Goal: Task Accomplishment & Management: Use online tool/utility

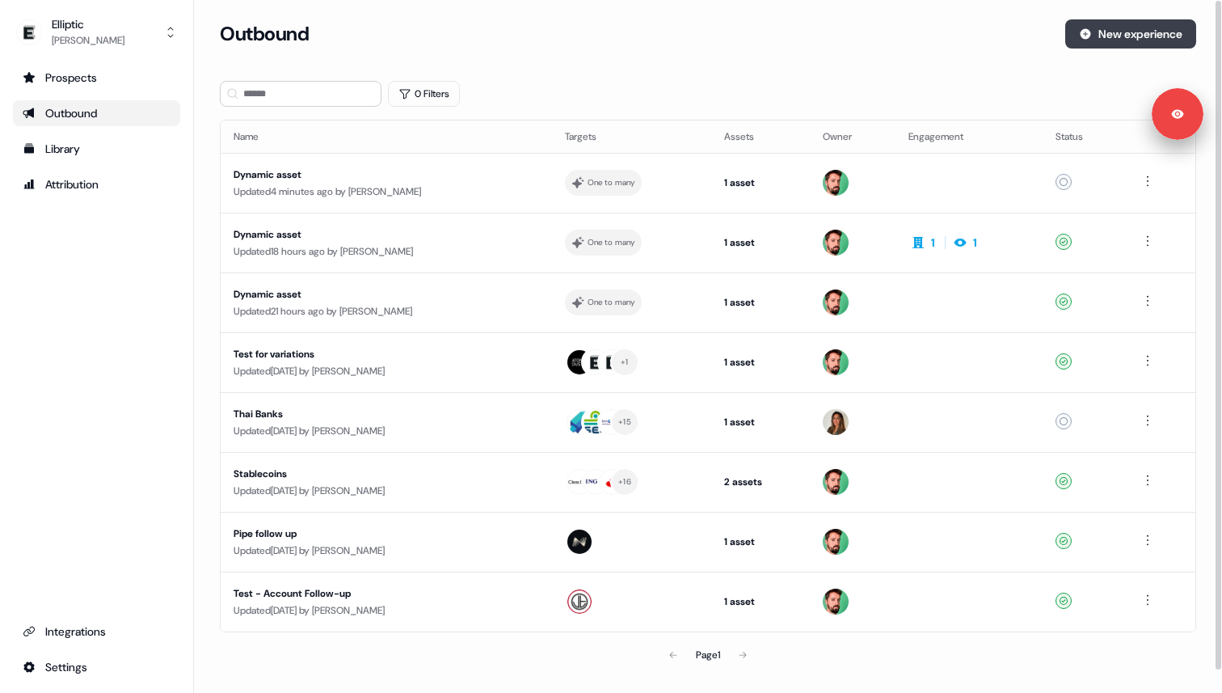
click at [1127, 39] on button "New experience" at bounding box center [1130, 33] width 131 height 29
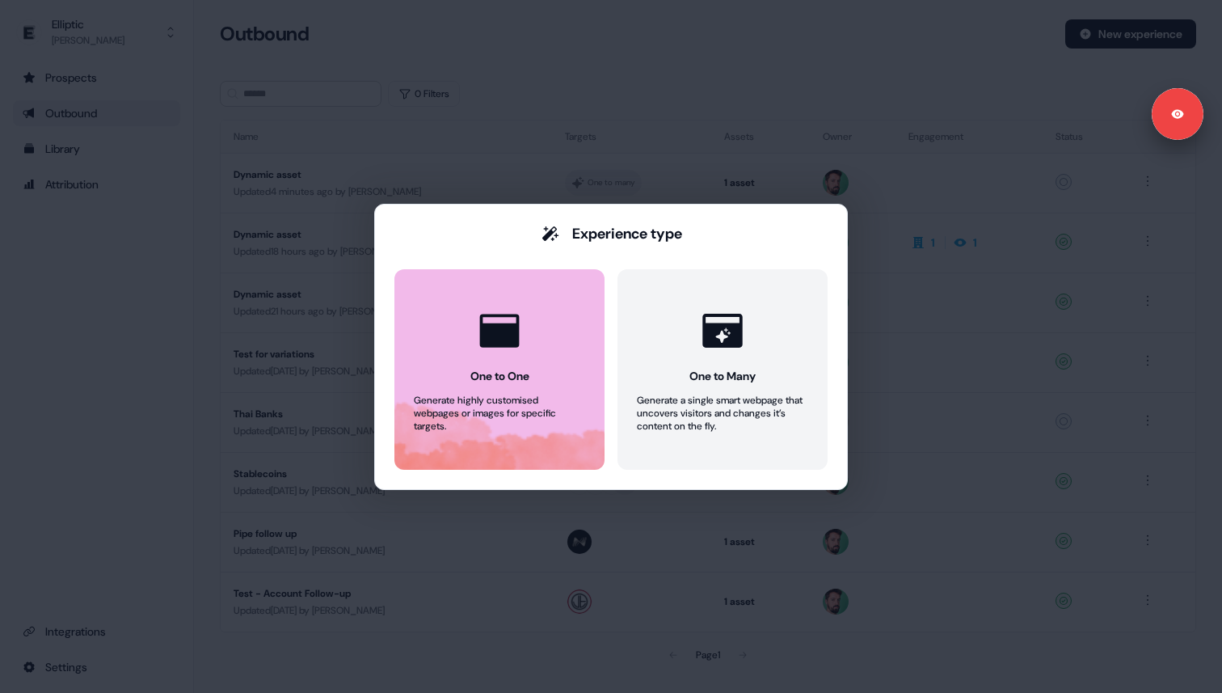
click at [537, 356] on button "One to One Generate highly customised webpages or images for specific targets." at bounding box center [499, 369] width 210 height 200
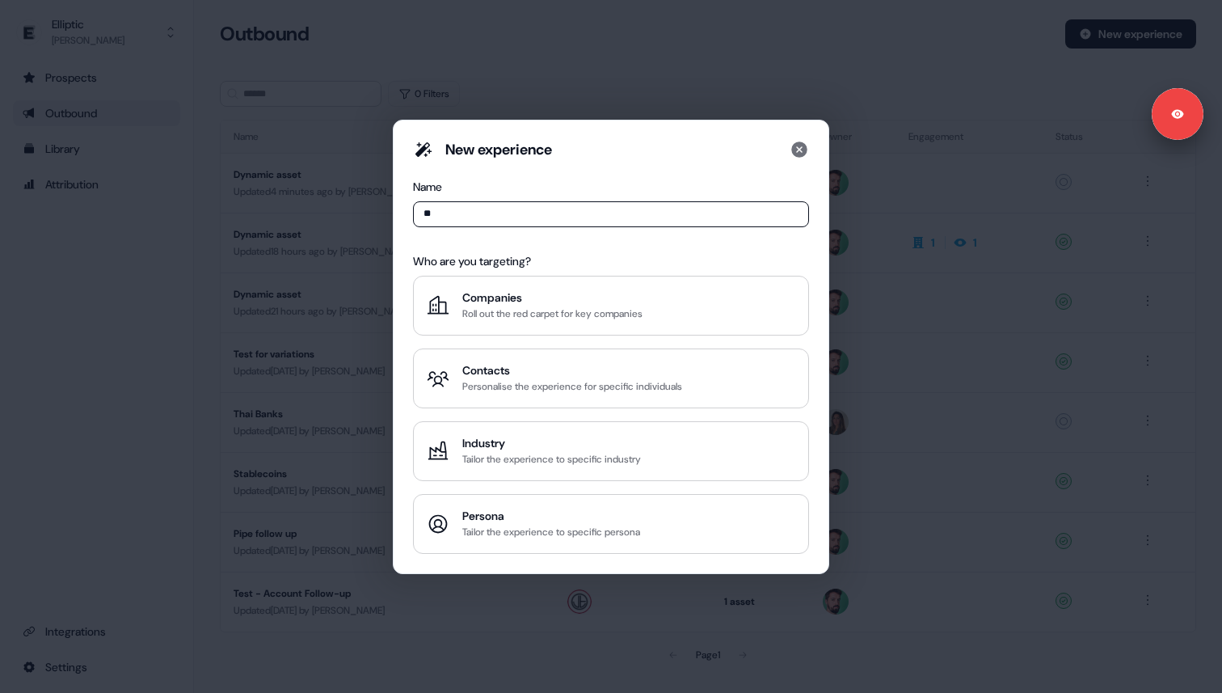
type input "*"
type input "*******"
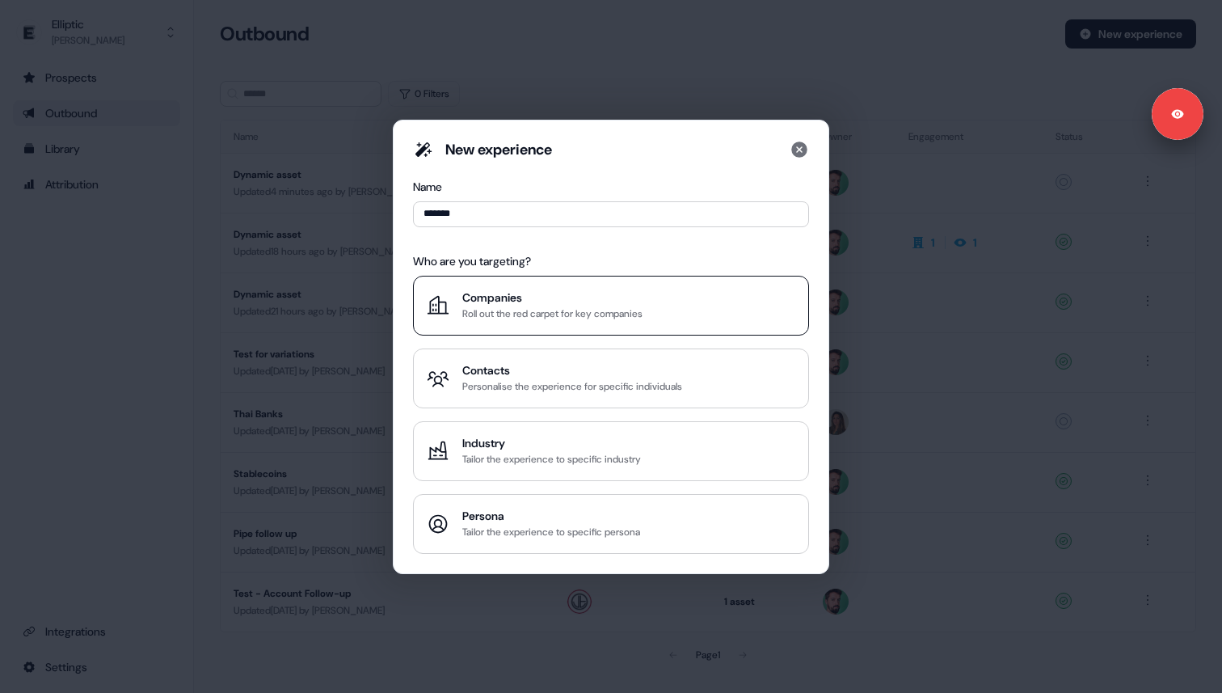
click at [546, 301] on div "Companies" at bounding box center [552, 297] width 180 height 16
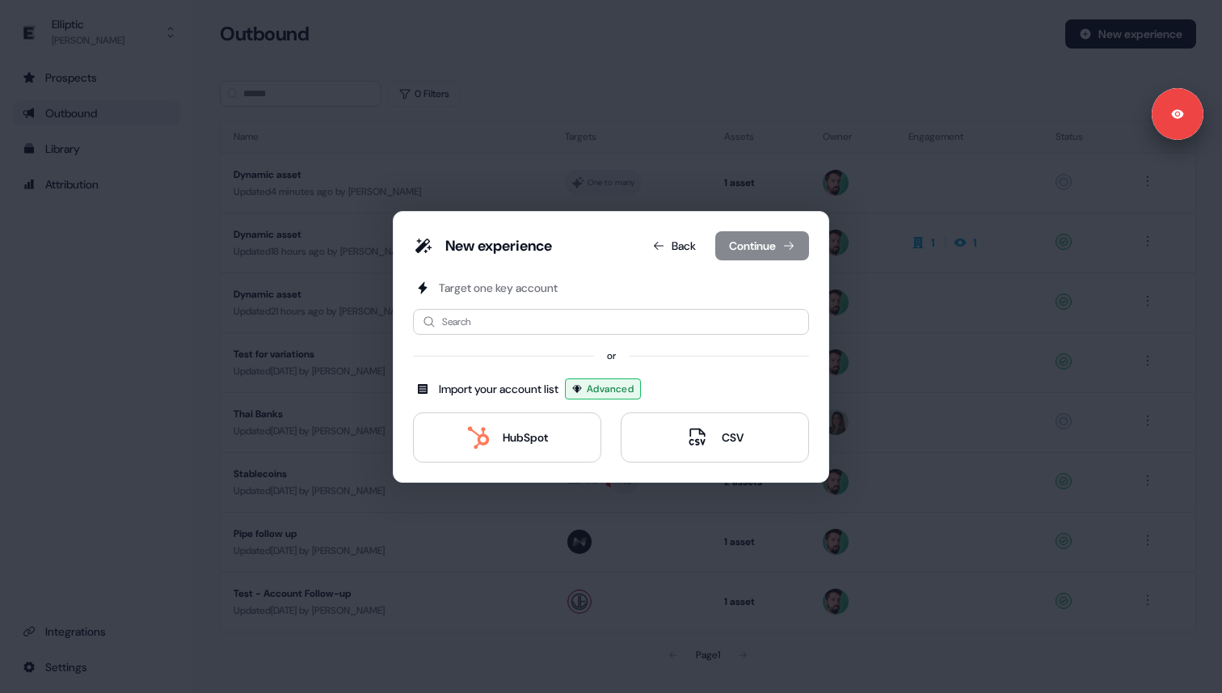
click at [487, 407] on div "Target one key account Search or Import your account list Advanced HubSpot CSV" at bounding box center [611, 371] width 396 height 183
click at [481, 424] on button "HubSpot" at bounding box center [507, 437] width 188 height 50
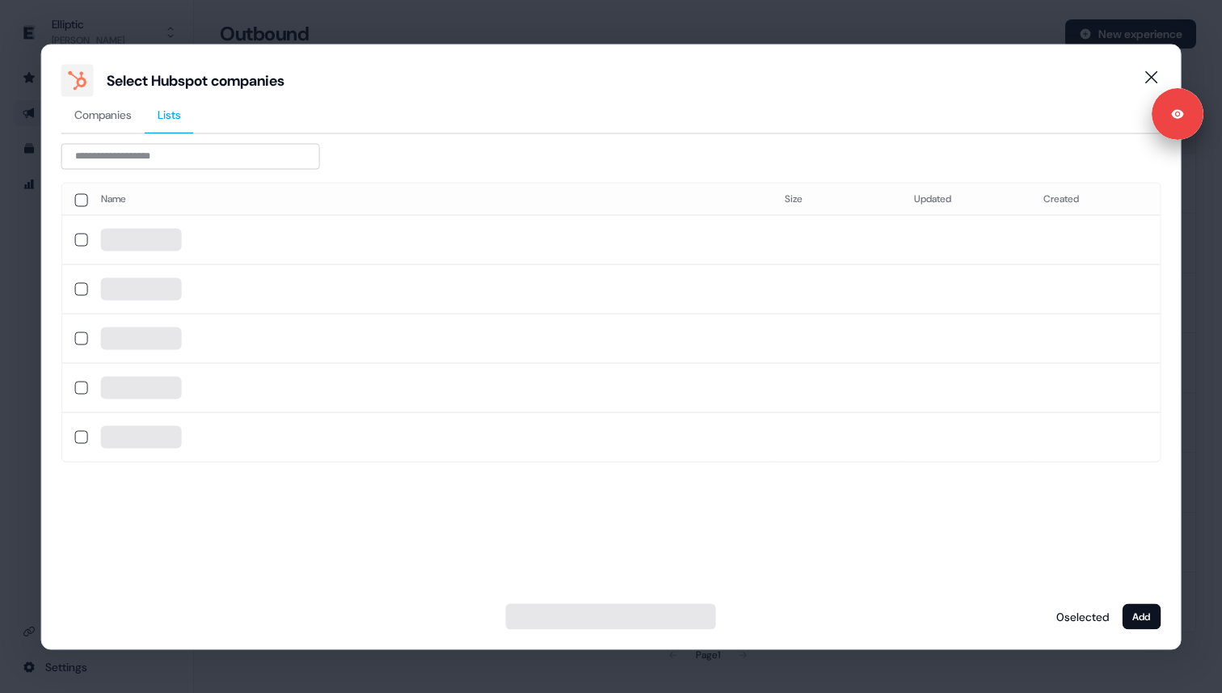
click at [169, 118] on span "Lists" at bounding box center [169, 114] width 23 height 16
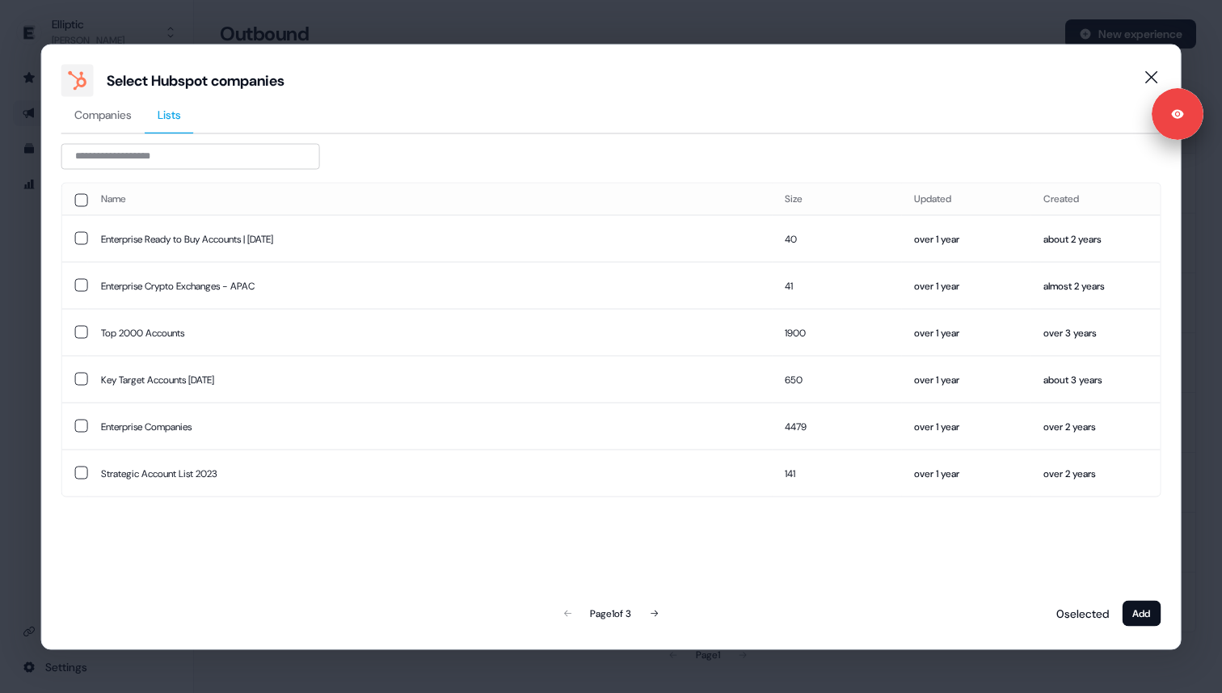
click at [107, 91] on div "Select Hubspot companies" at bounding box center [611, 80] width 1100 height 32
click at [107, 124] on button "Companies" at bounding box center [102, 114] width 83 height 37
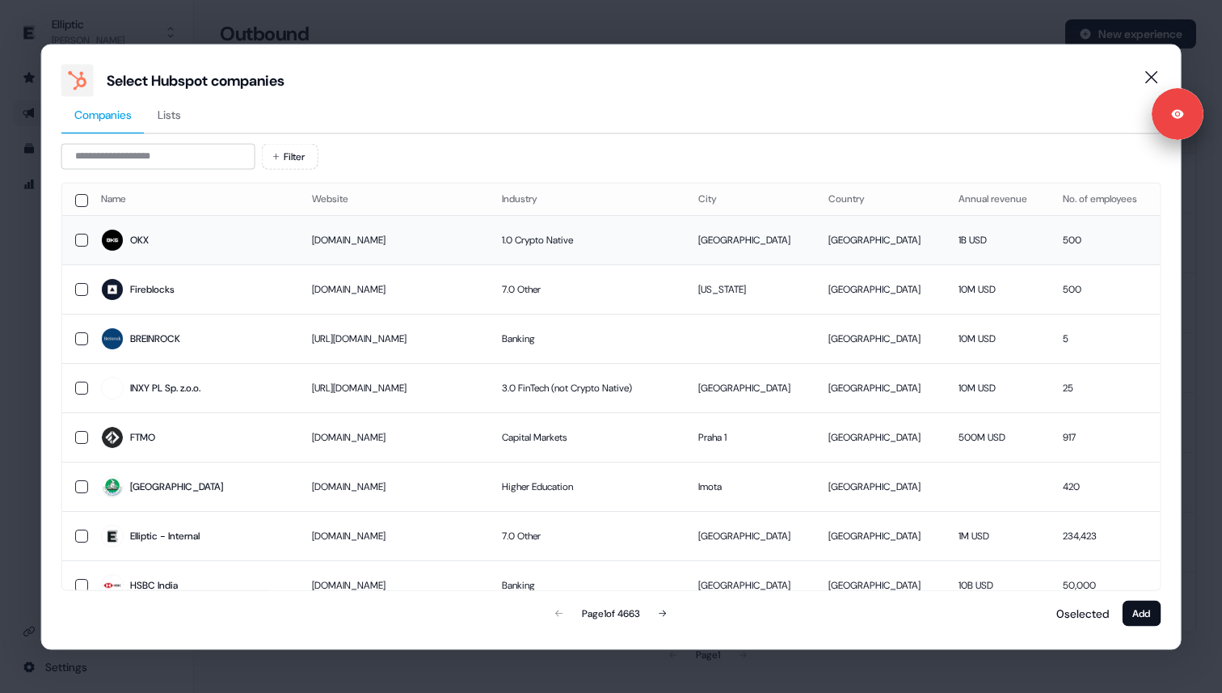
click at [80, 244] on button "button" at bounding box center [81, 239] width 13 height 13
click at [1151, 604] on button "Add" at bounding box center [1141, 613] width 39 height 26
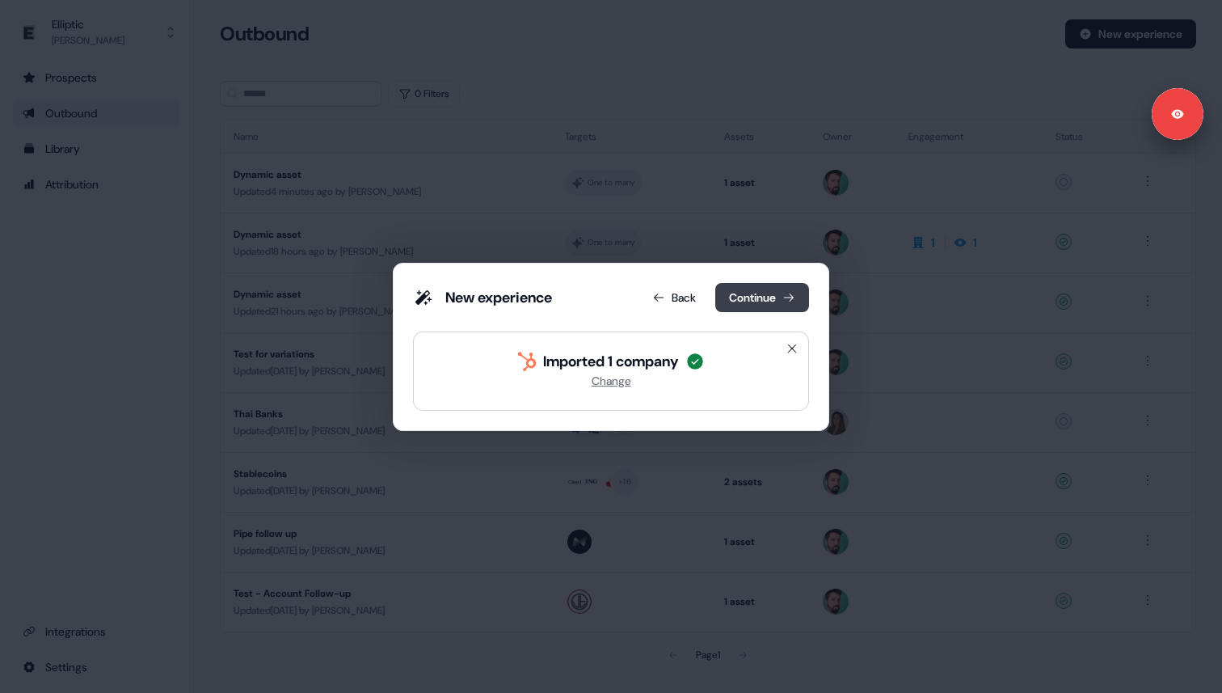
click at [754, 295] on button "Continue" at bounding box center [762, 297] width 94 height 29
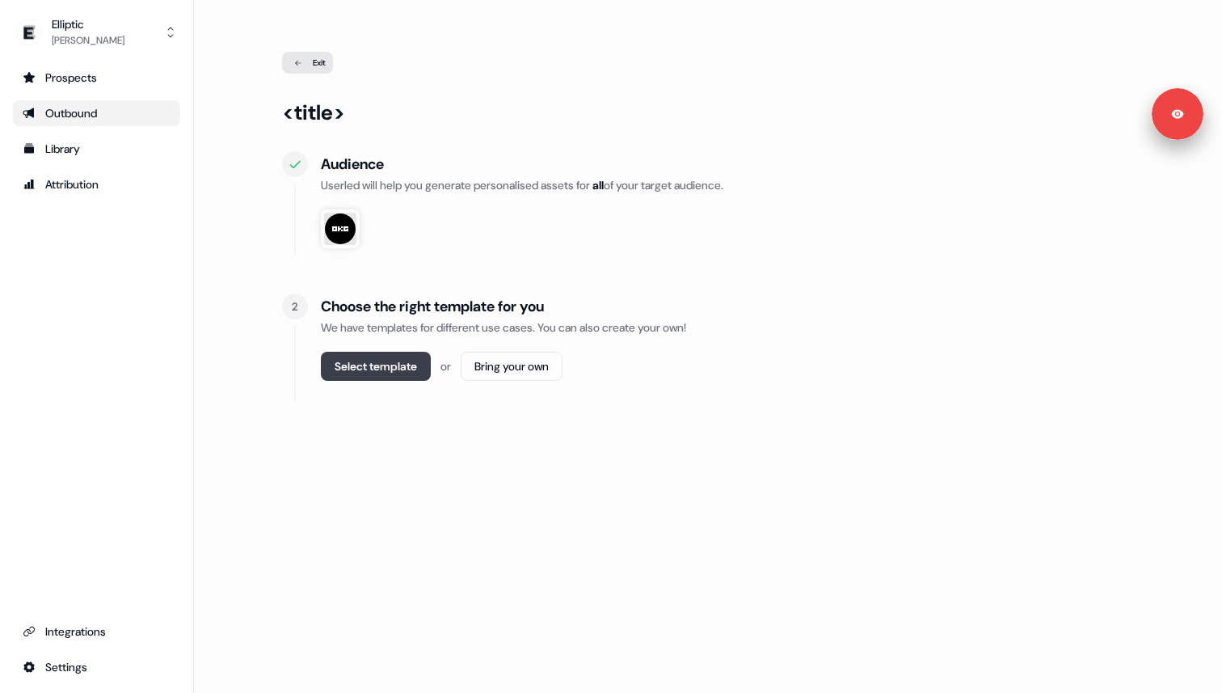
click at [390, 363] on button "Select template" at bounding box center [376, 366] width 110 height 29
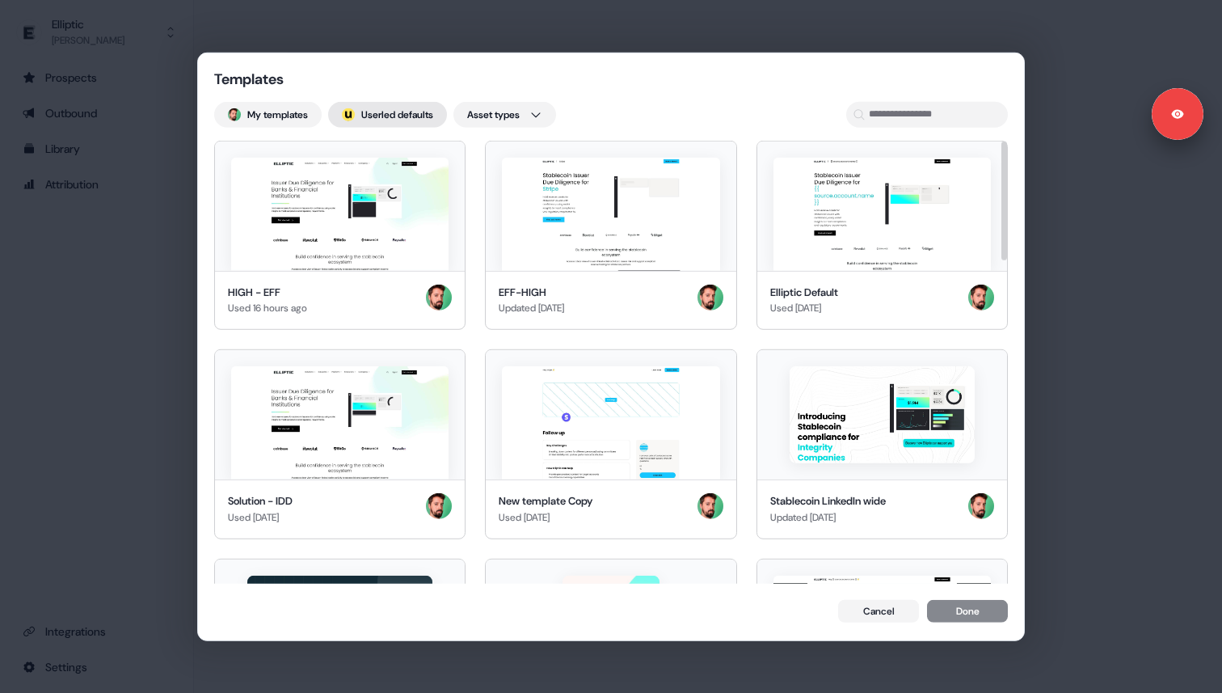
click at [373, 118] on button "; Userled defaults" at bounding box center [387, 114] width 119 height 26
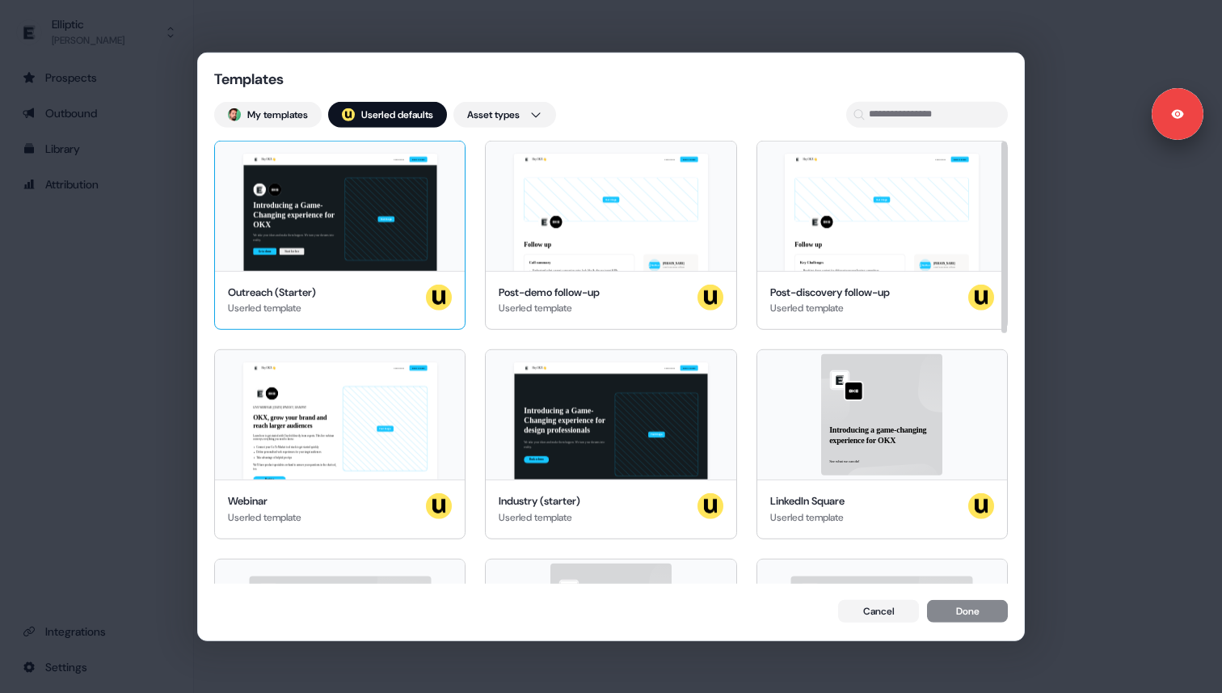
click at [343, 231] on div "Hey OKX 👋 Learn more Book a demo Introducing a Game-Changing experience for OKX…" at bounding box center [340, 205] width 250 height 129
click at [953, 611] on button "Done" at bounding box center [967, 612] width 81 height 23
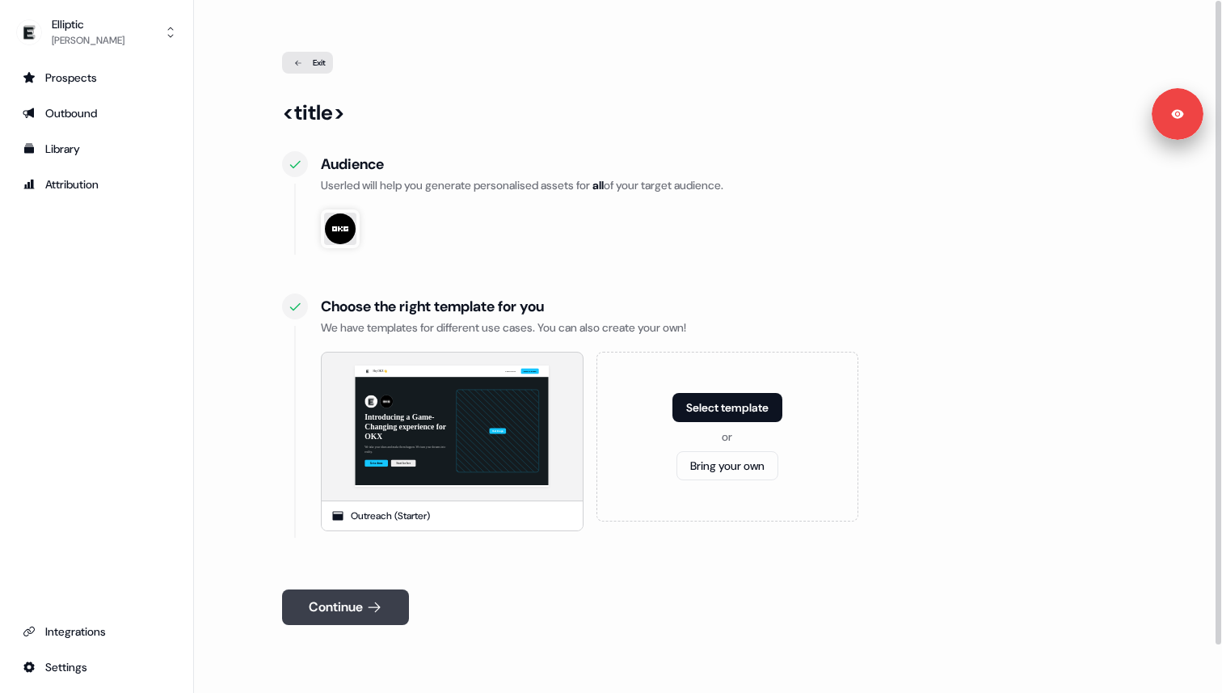
click at [394, 609] on button "Continue" at bounding box center [345, 607] width 127 height 36
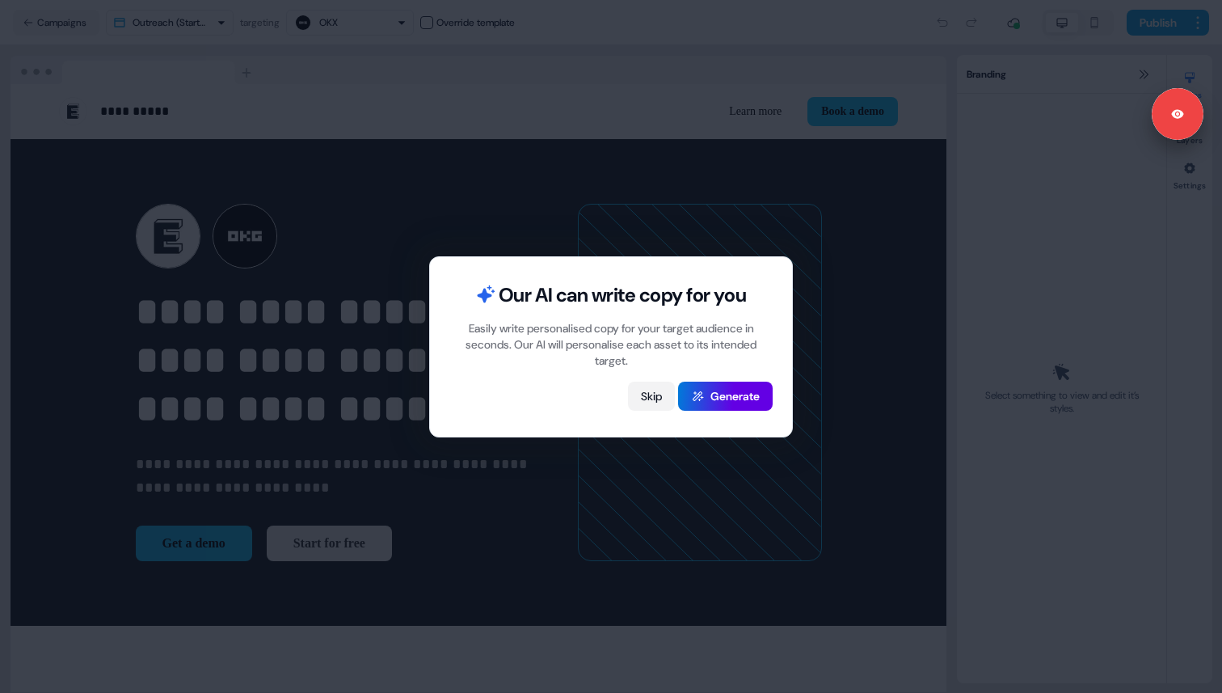
click at [652, 394] on button "Skip" at bounding box center [651, 395] width 47 height 29
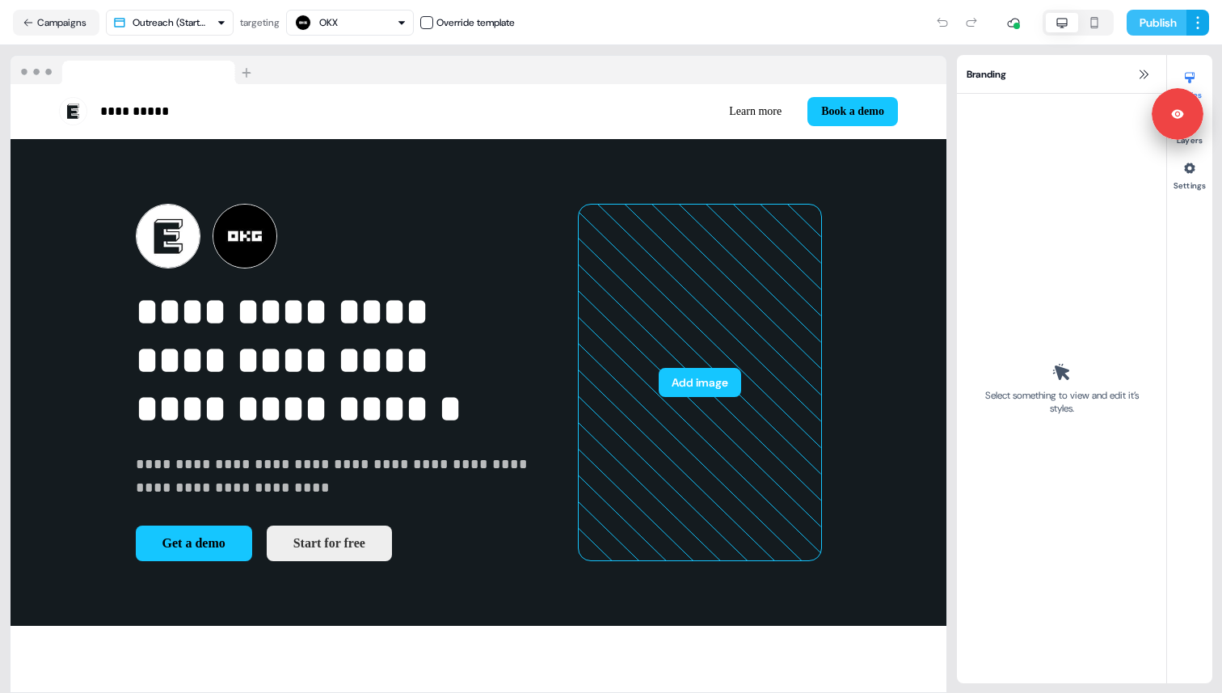
click at [1157, 20] on button "Publish" at bounding box center [1157, 23] width 60 height 26
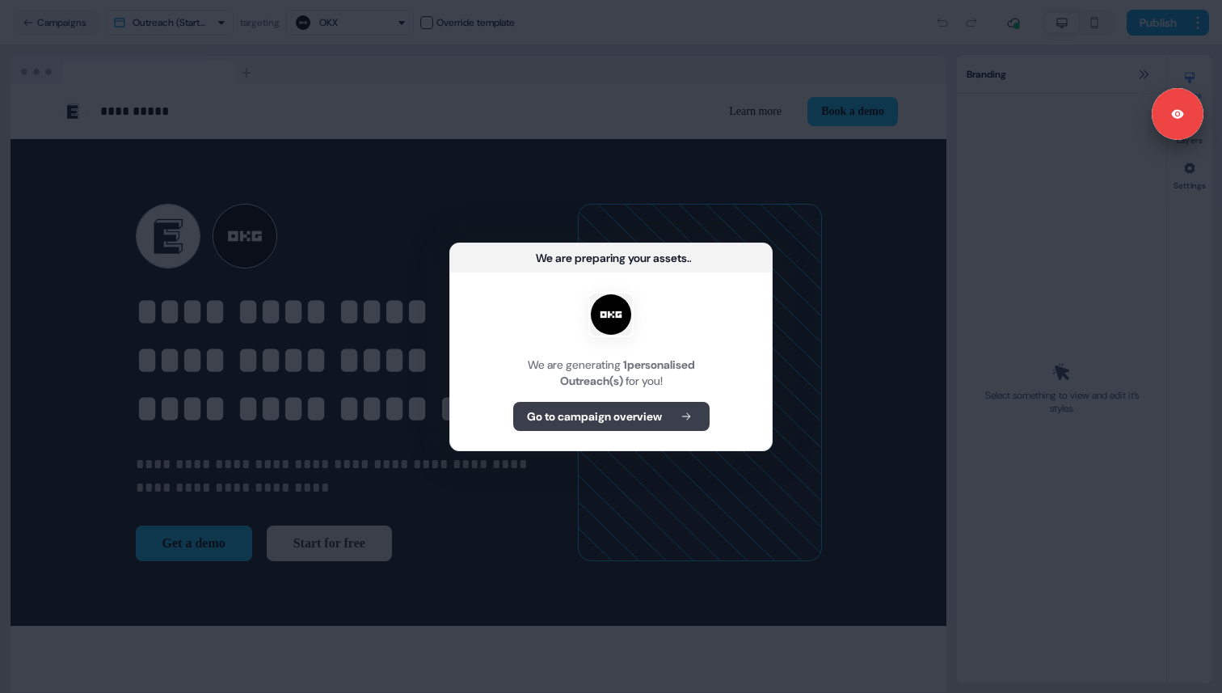
click at [664, 424] on button "Go to campaign overview" at bounding box center [611, 416] width 196 height 29
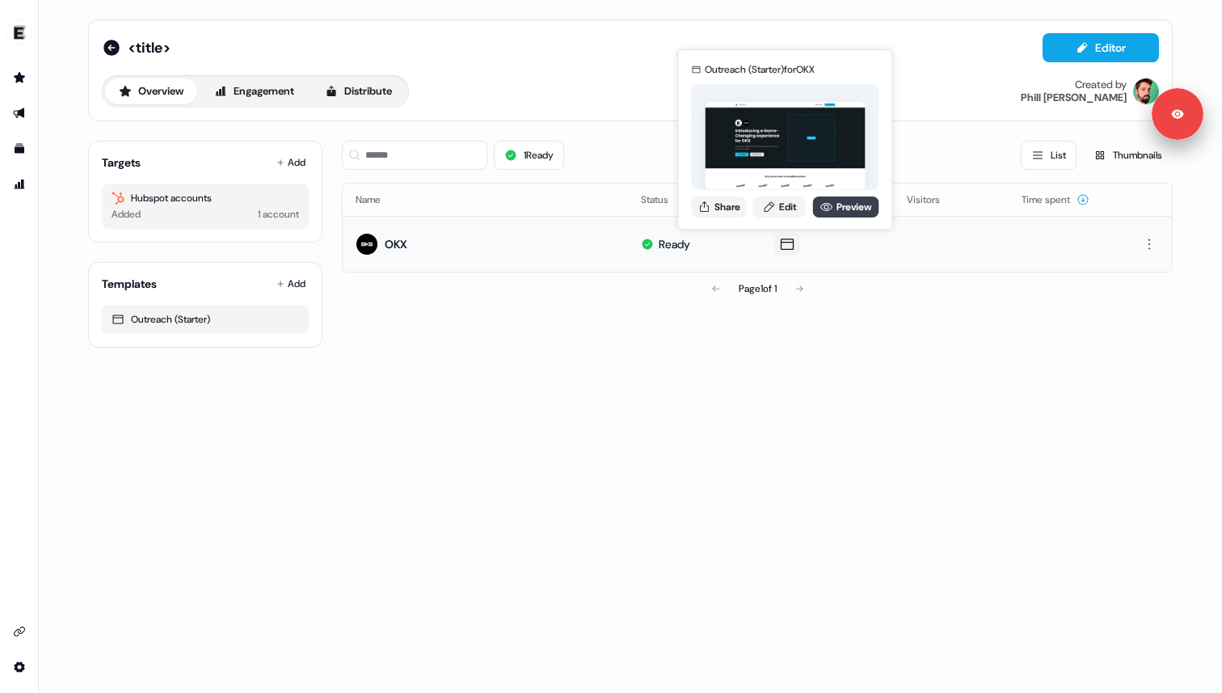
click at [827, 210] on icon at bounding box center [826, 206] width 13 height 13
click at [731, 202] on button "Share" at bounding box center [719, 206] width 55 height 21
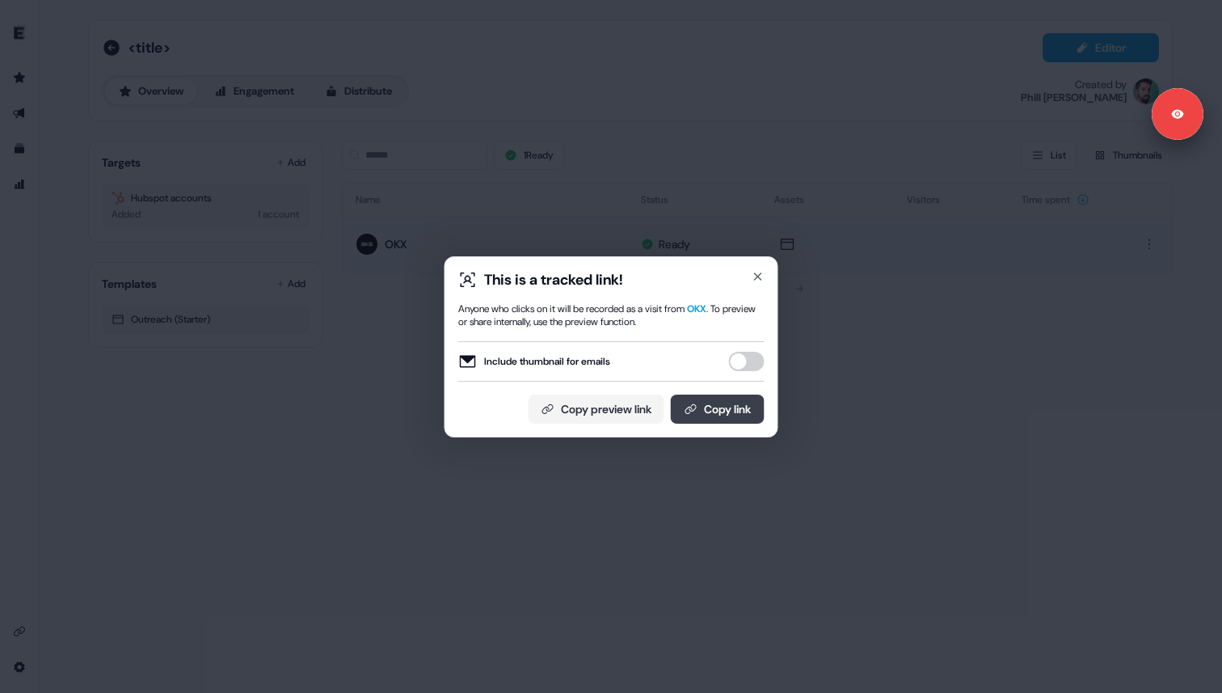
click at [711, 413] on button "Copy link" at bounding box center [718, 408] width 94 height 29
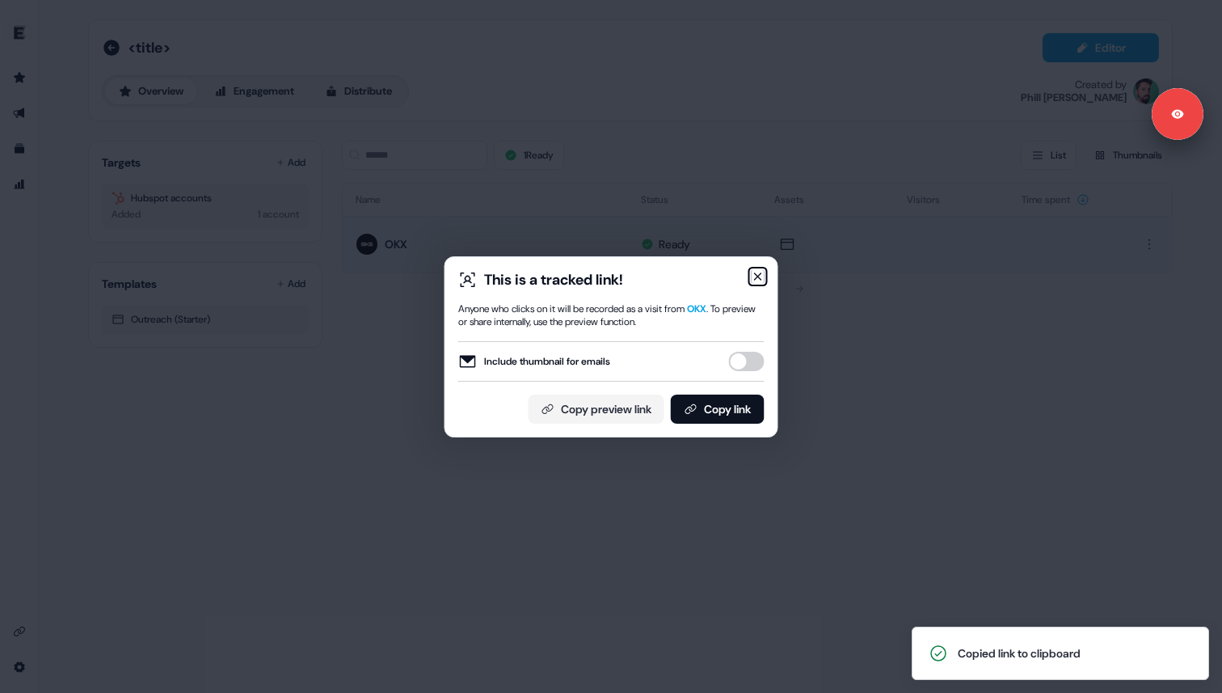
click at [759, 277] on icon "button" at bounding box center [758, 276] width 6 height 6
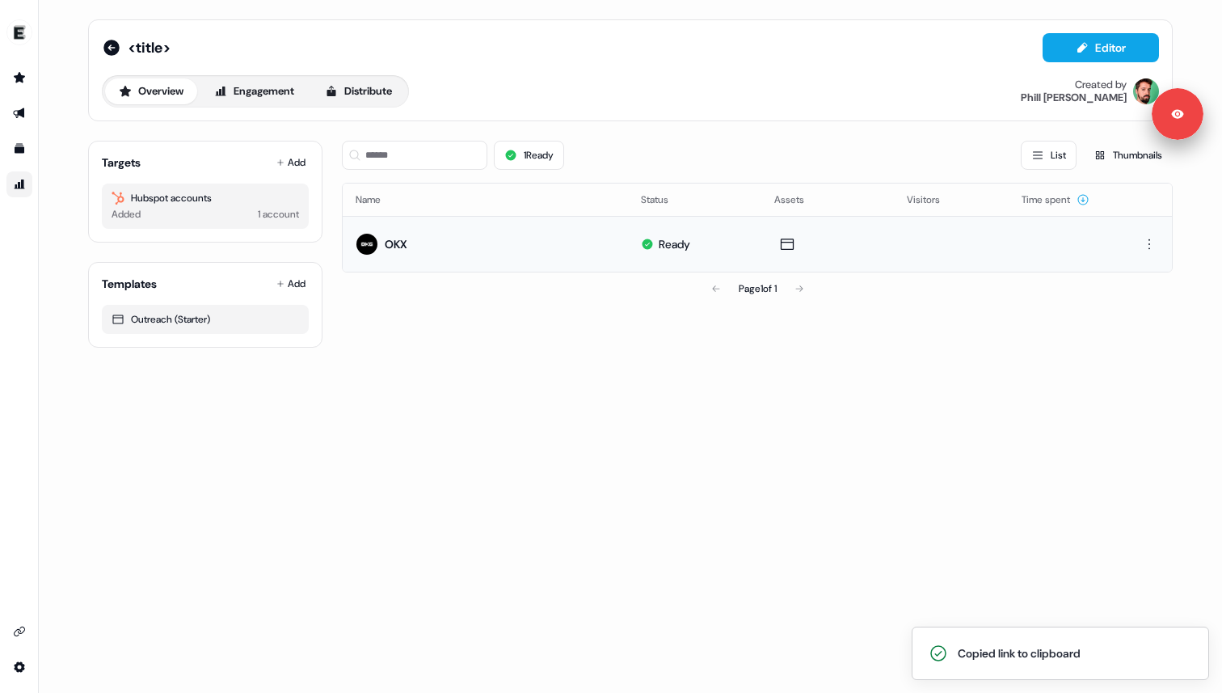
click at [28, 193] on link "Go to attribution" at bounding box center [19, 184] width 26 height 26
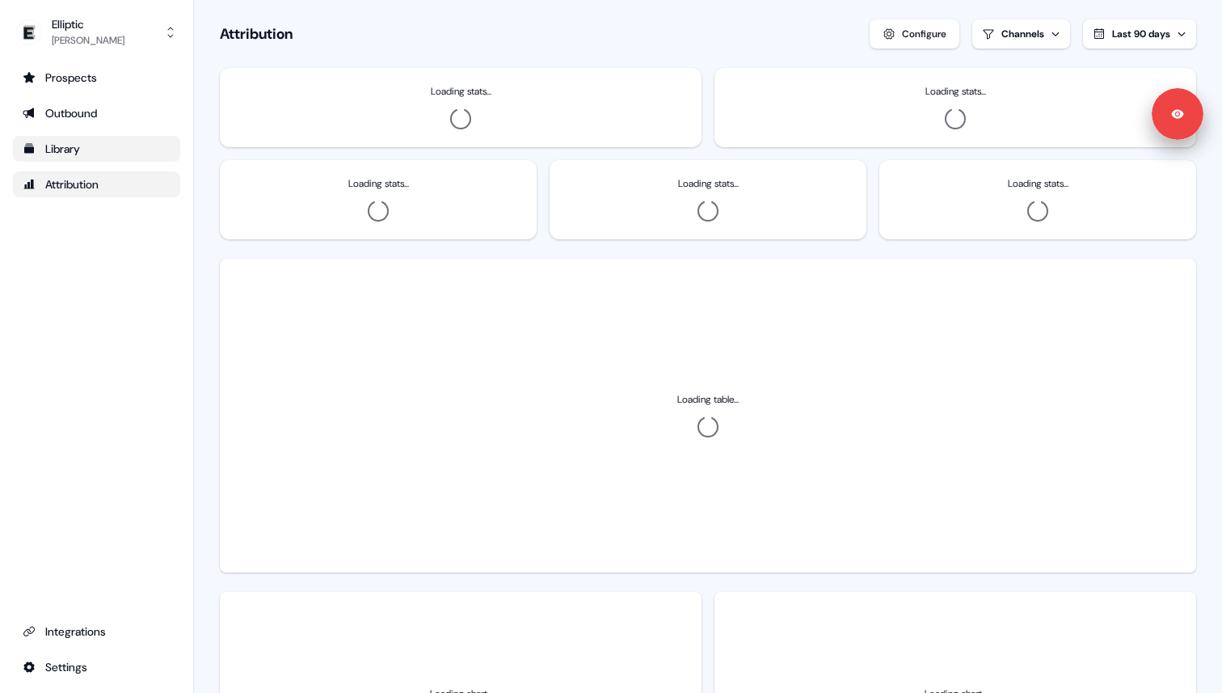
click at [44, 155] on div "Library" at bounding box center [97, 149] width 148 height 16
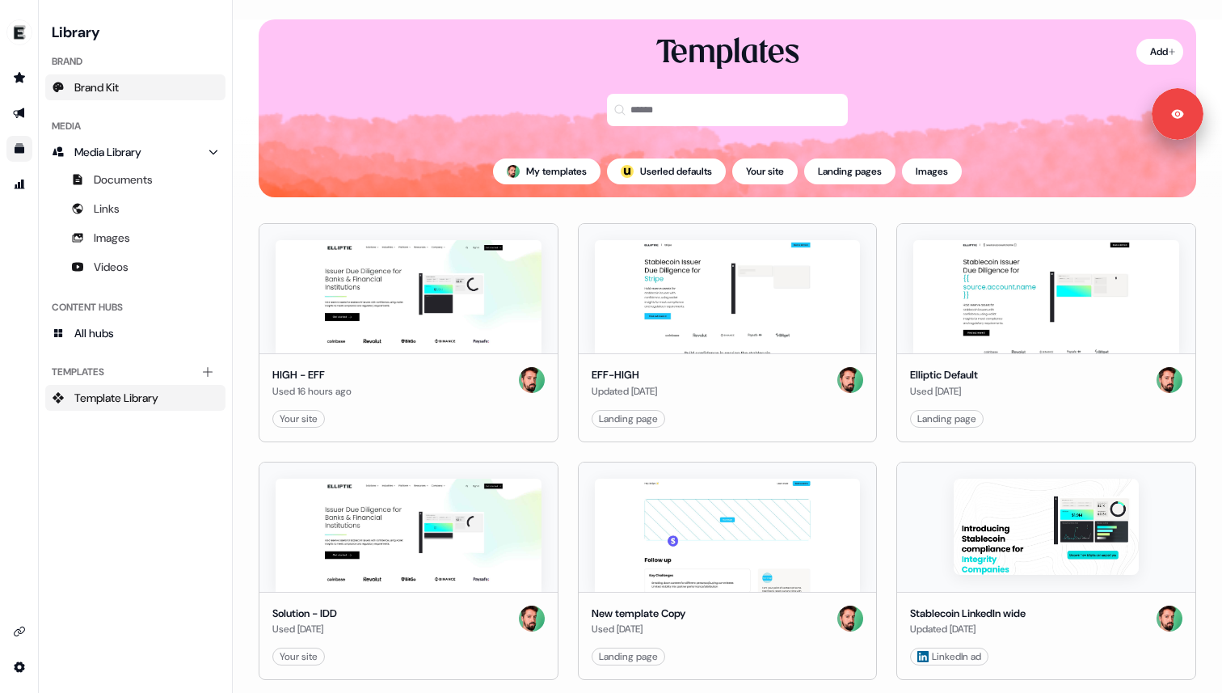
click at [92, 88] on span "Brand Kit" at bounding box center [96, 87] width 44 height 16
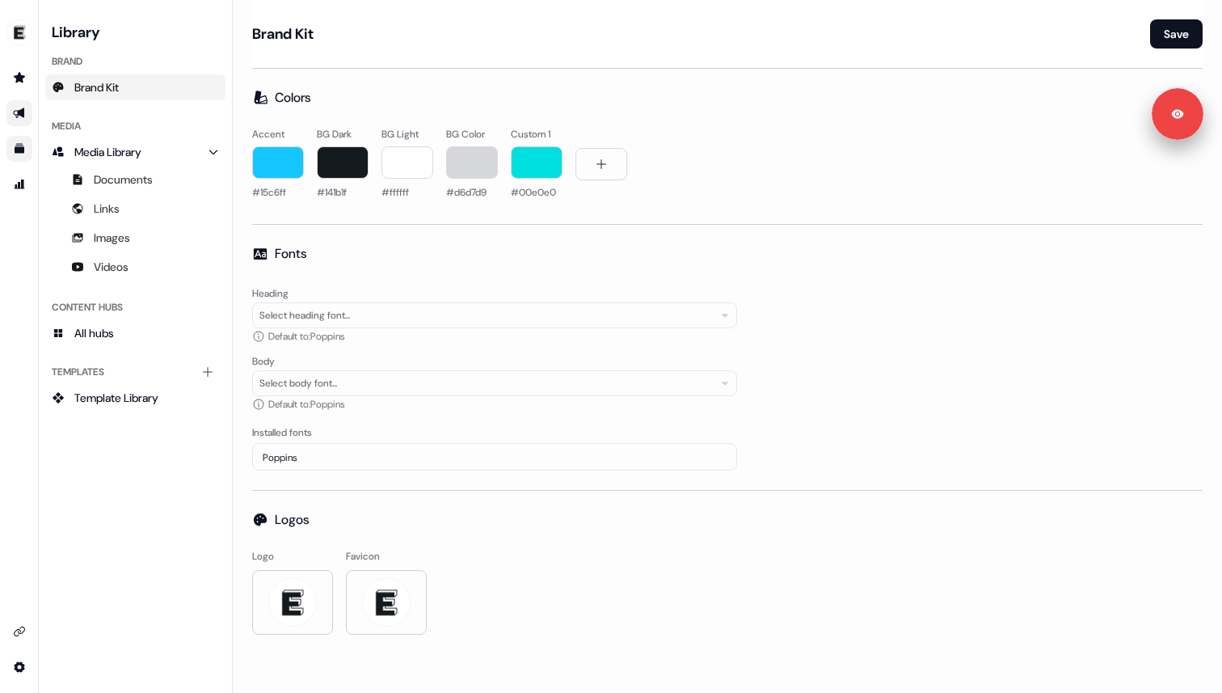
click at [15, 115] on icon "Go to outbound experience" at bounding box center [19, 113] width 13 height 13
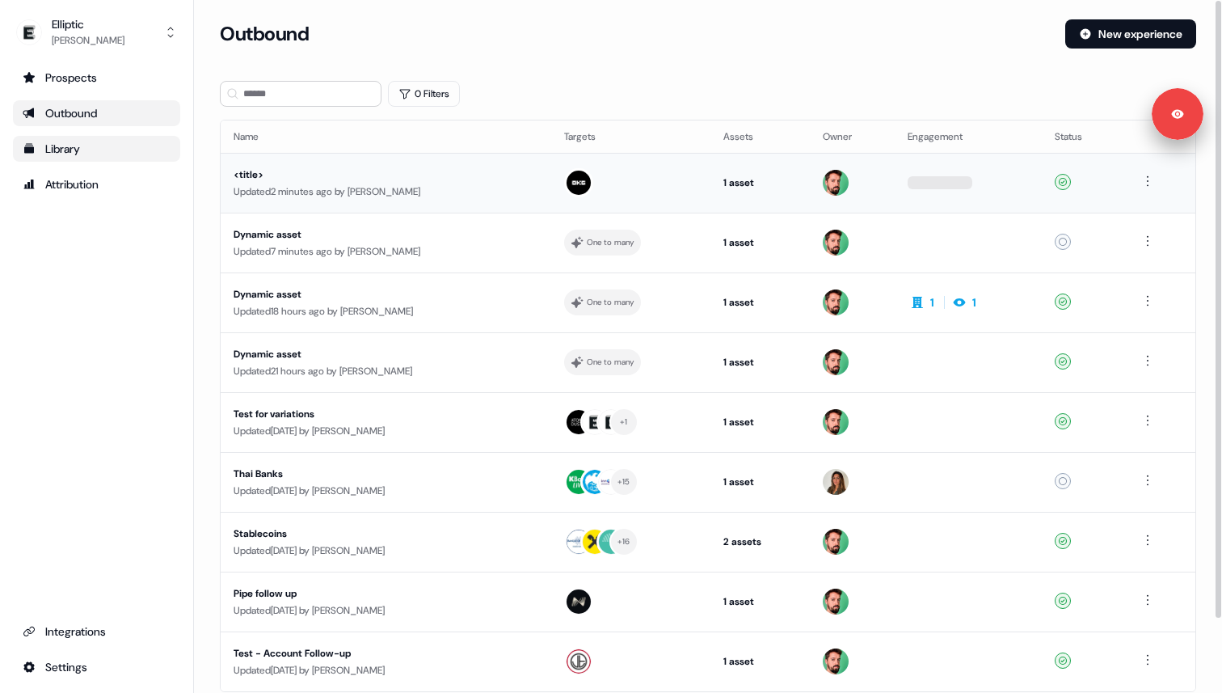
click at [314, 185] on div "Updated 2 minutes ago by Phill Palmer" at bounding box center [386, 191] width 305 height 16
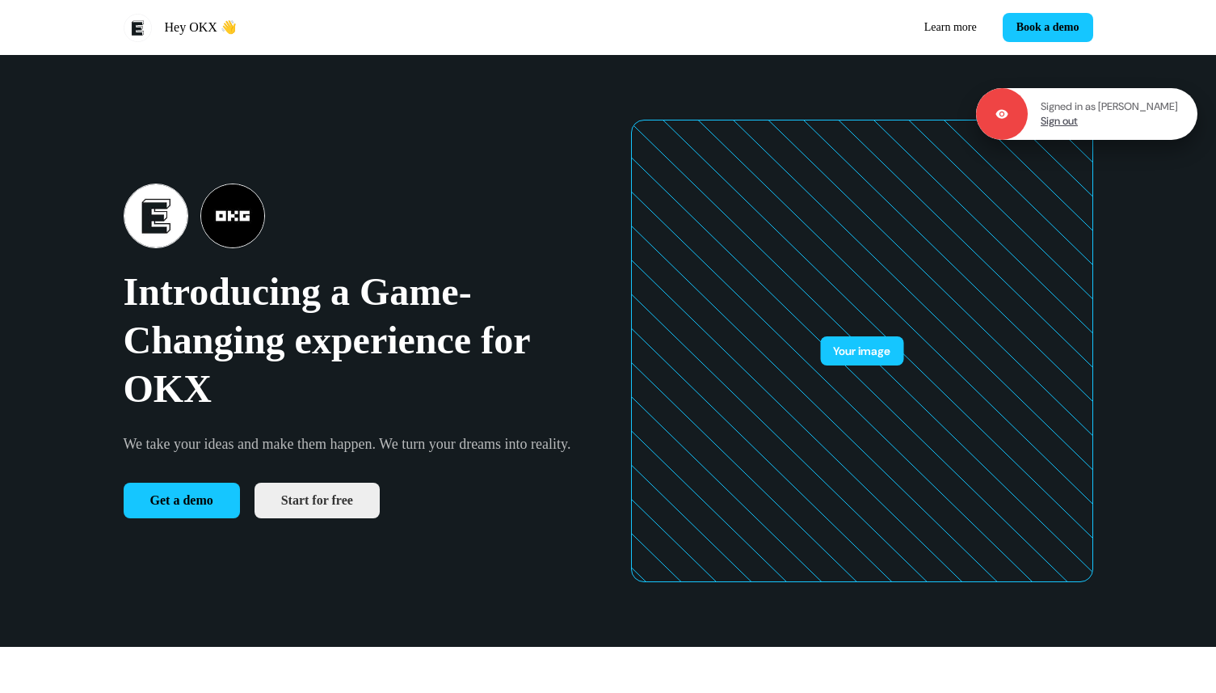
click at [1078, 125] on link "Sign out" at bounding box center [1059, 121] width 37 height 15
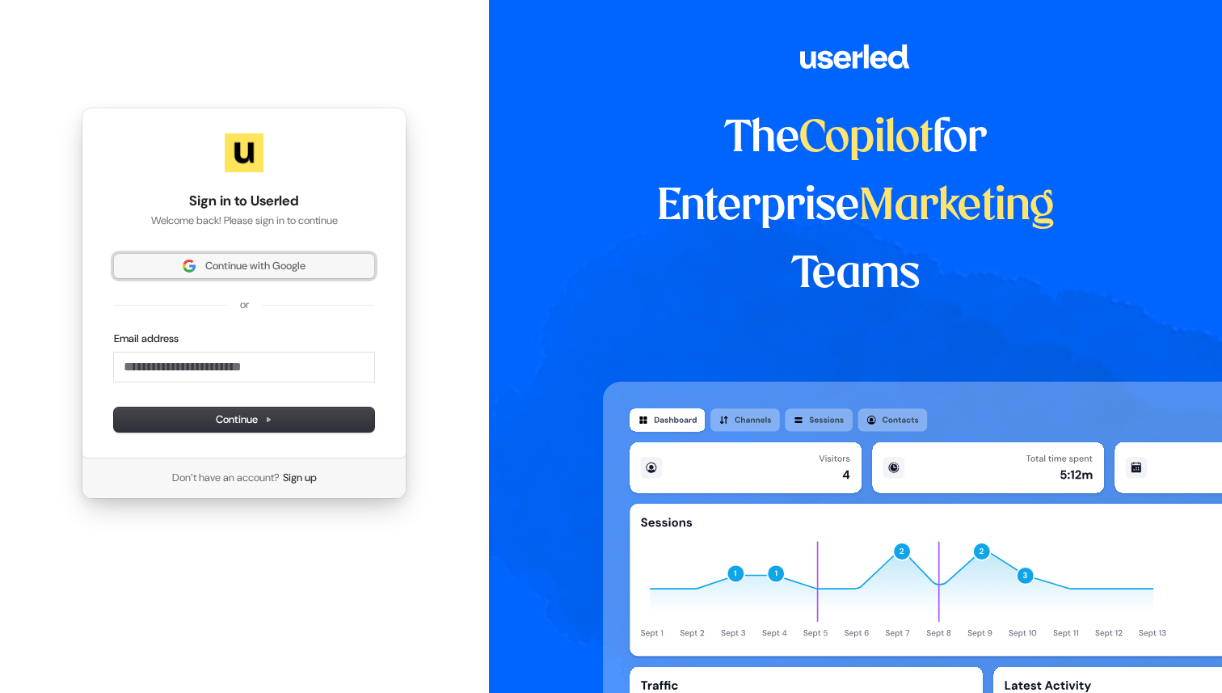
click at [346, 272] on span "Continue with Google" at bounding box center [244, 266] width 241 height 15
